Goal: Find specific page/section: Find specific page/section

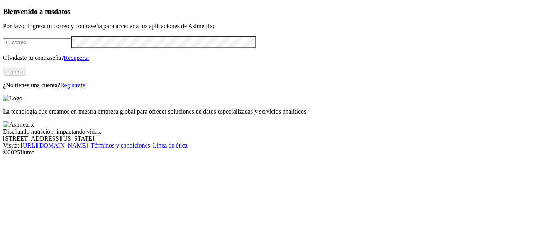
type input "[PERSON_NAME][EMAIL_ADDRESS][PERSON_NAME][DOMAIN_NAME]"
click at [26, 76] on button "Ingresa" at bounding box center [14, 72] width 23 height 8
